Goal: Find specific page/section: Find specific page/section

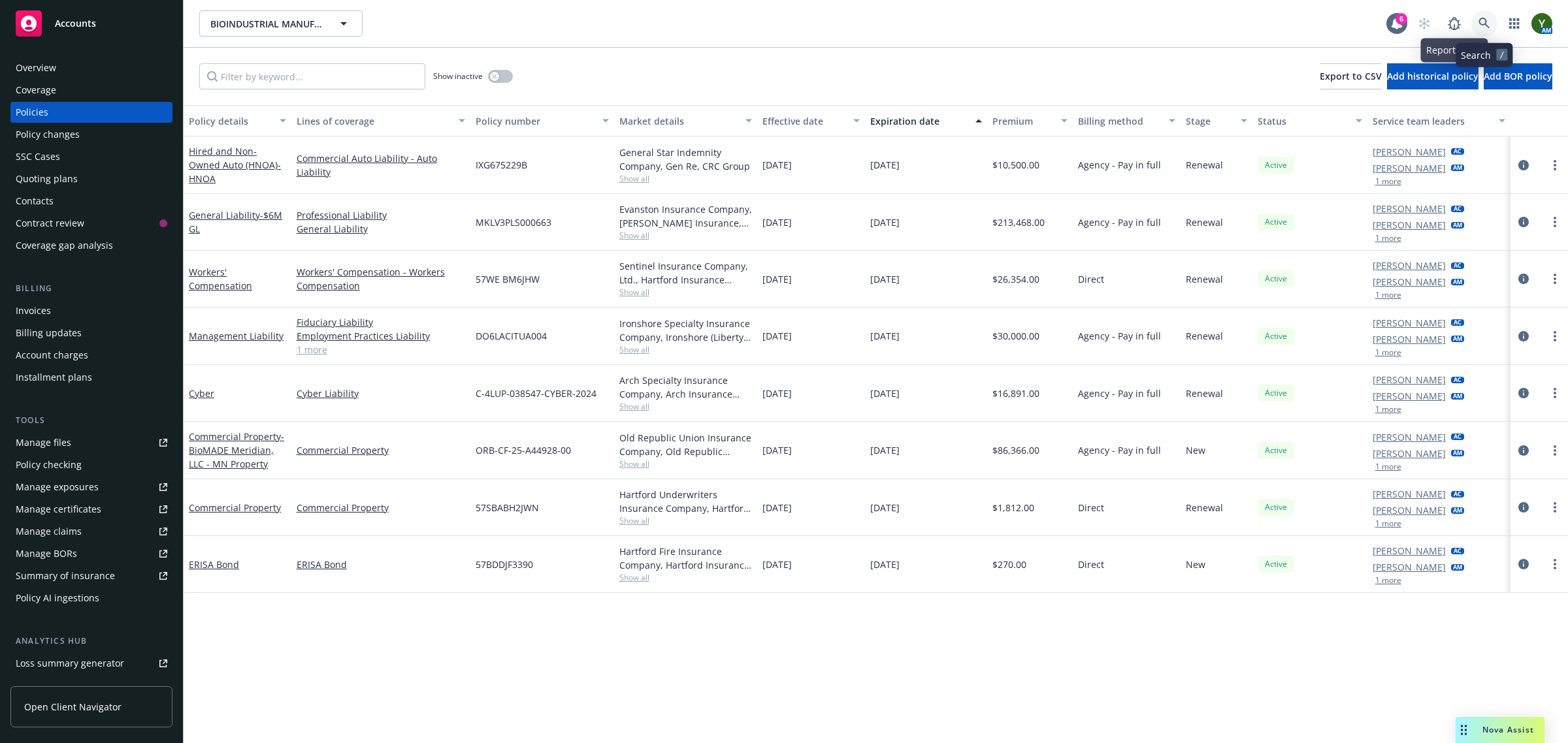
click at [1477, 17] on link at bounding box center [1485, 24] width 26 height 26
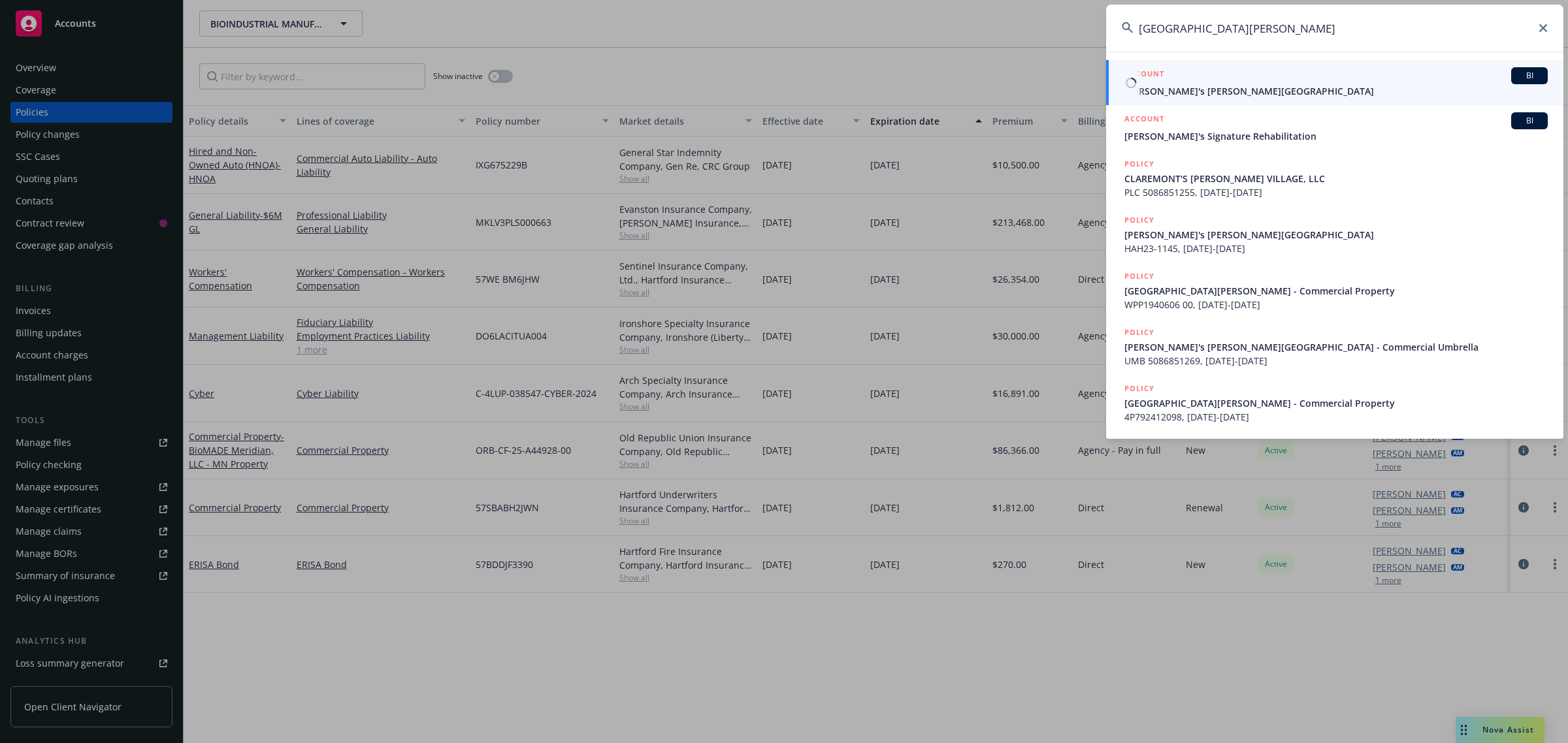
type input "[GEOGRAPHIC_DATA][PERSON_NAME]"
click at [1245, 88] on span "[PERSON_NAME]'s [PERSON_NAME][GEOGRAPHIC_DATA]" at bounding box center [1336, 91] width 424 height 14
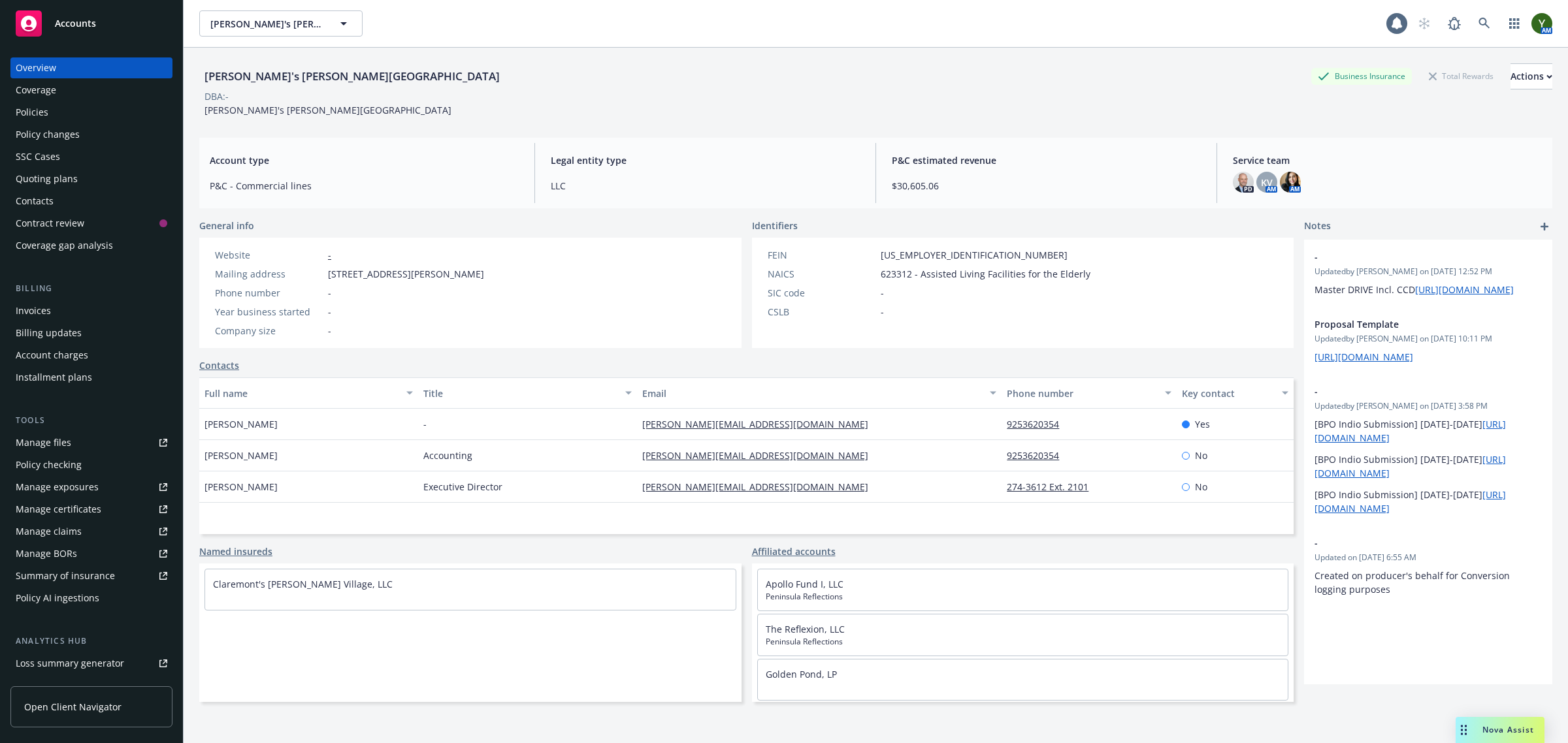
click at [20, 111] on div "Policies" at bounding box center [32, 112] width 32 height 21
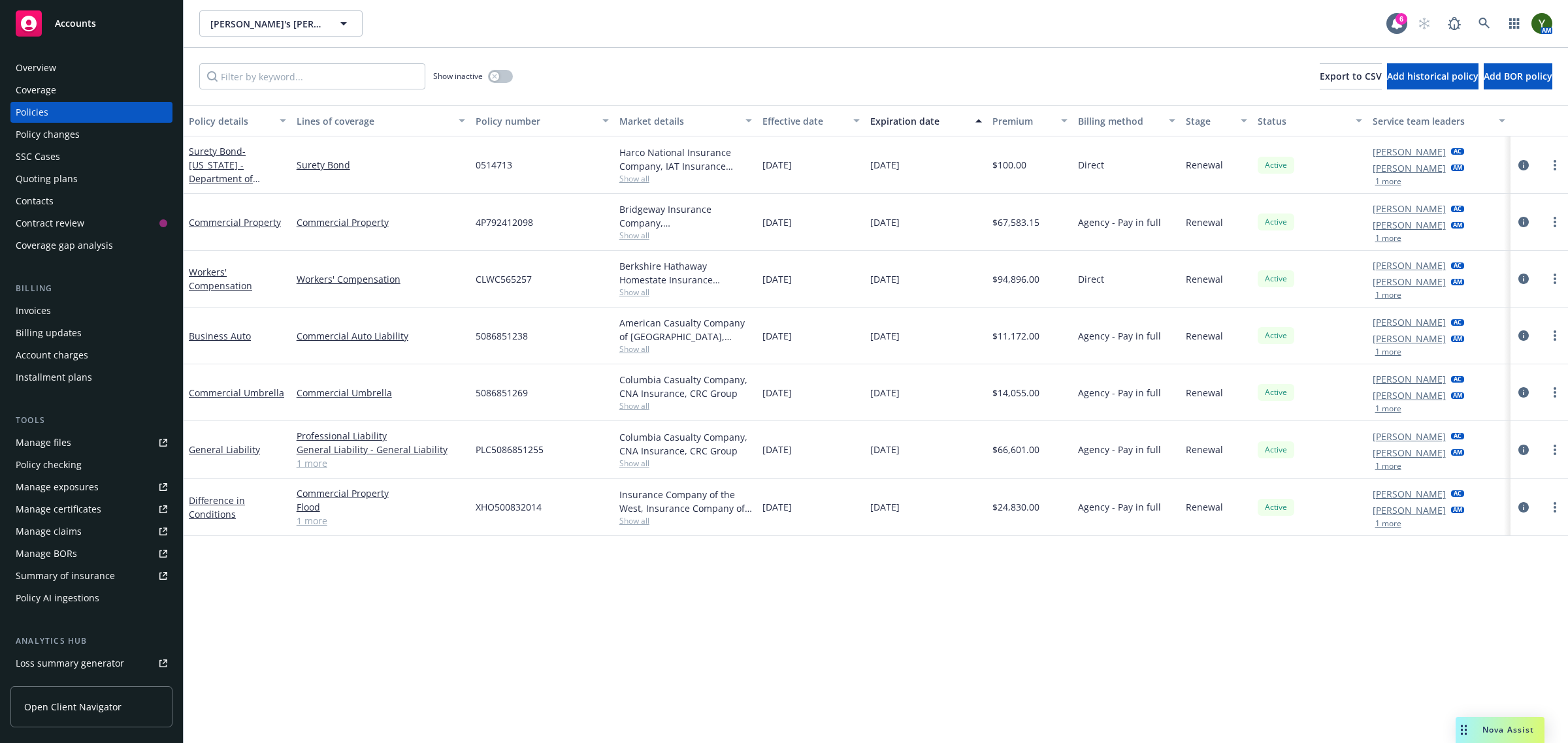
click at [632, 180] on span "Show all" at bounding box center [686, 178] width 133 height 11
